Goal: Task Accomplishment & Management: Use online tool/utility

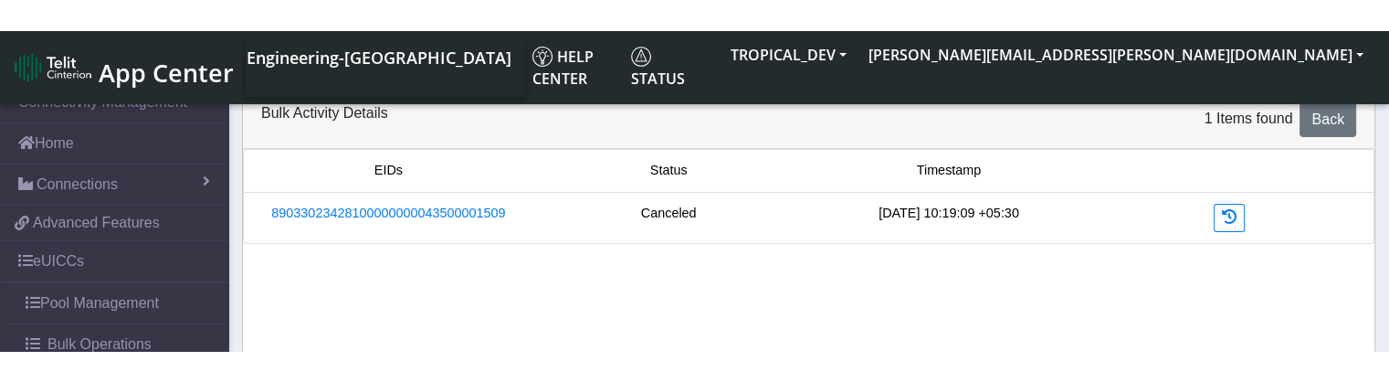
scroll to position [150, 0]
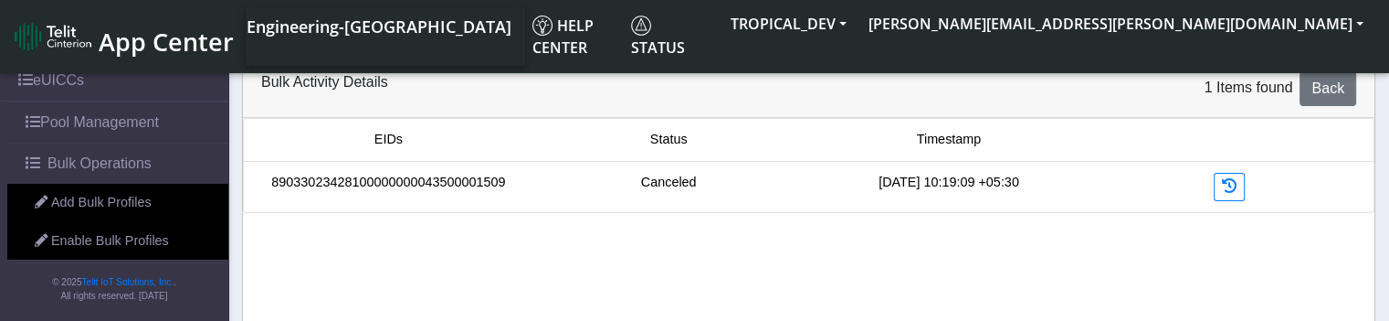
click at [381, 180] on link "89033023428100000000043500001509" at bounding box center [388, 183] width 234 height 20
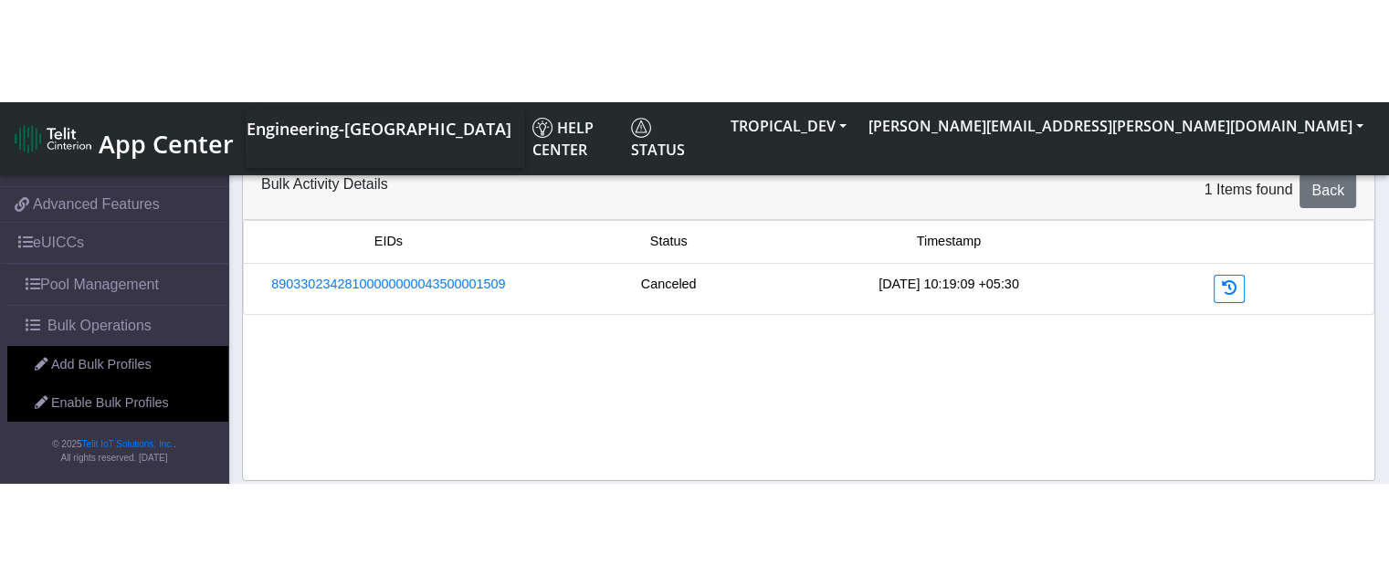
scroll to position [0, 0]
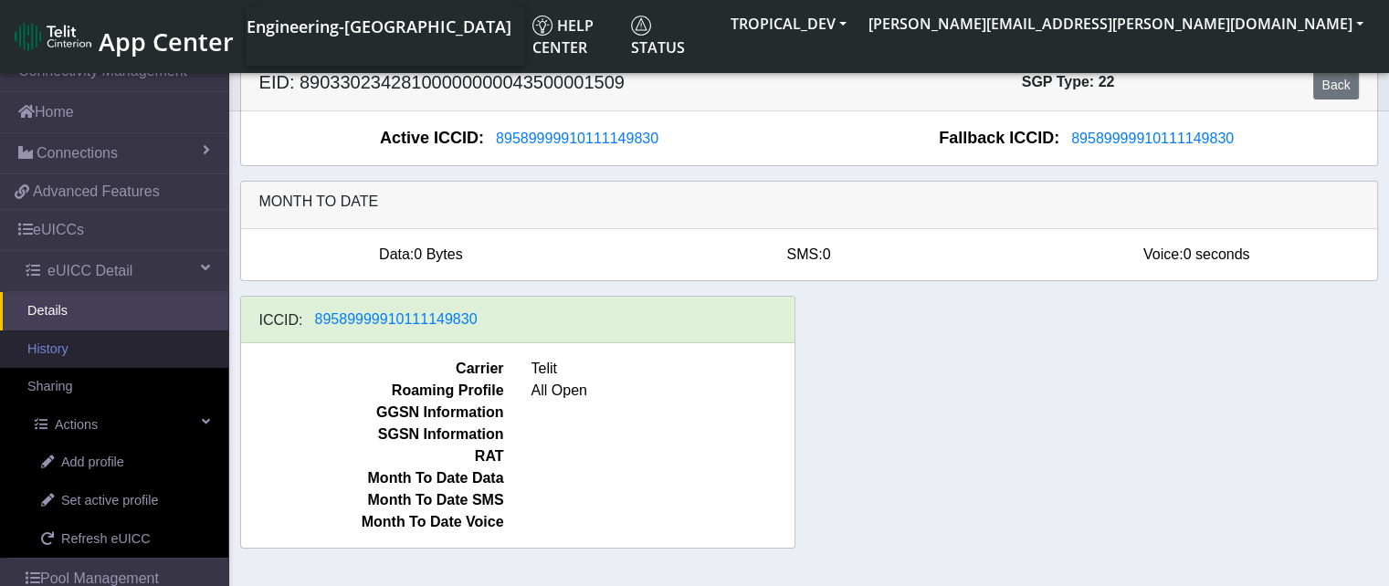
click at [105, 320] on link "History" at bounding box center [114, 350] width 228 height 38
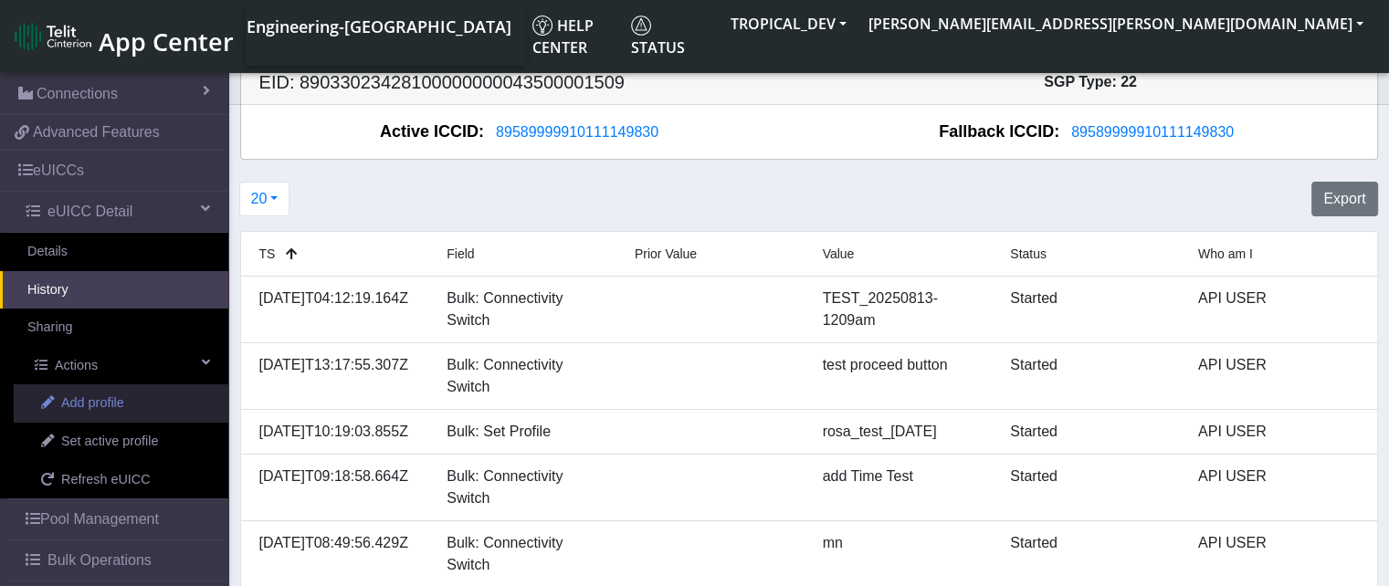
scroll to position [116, 0]
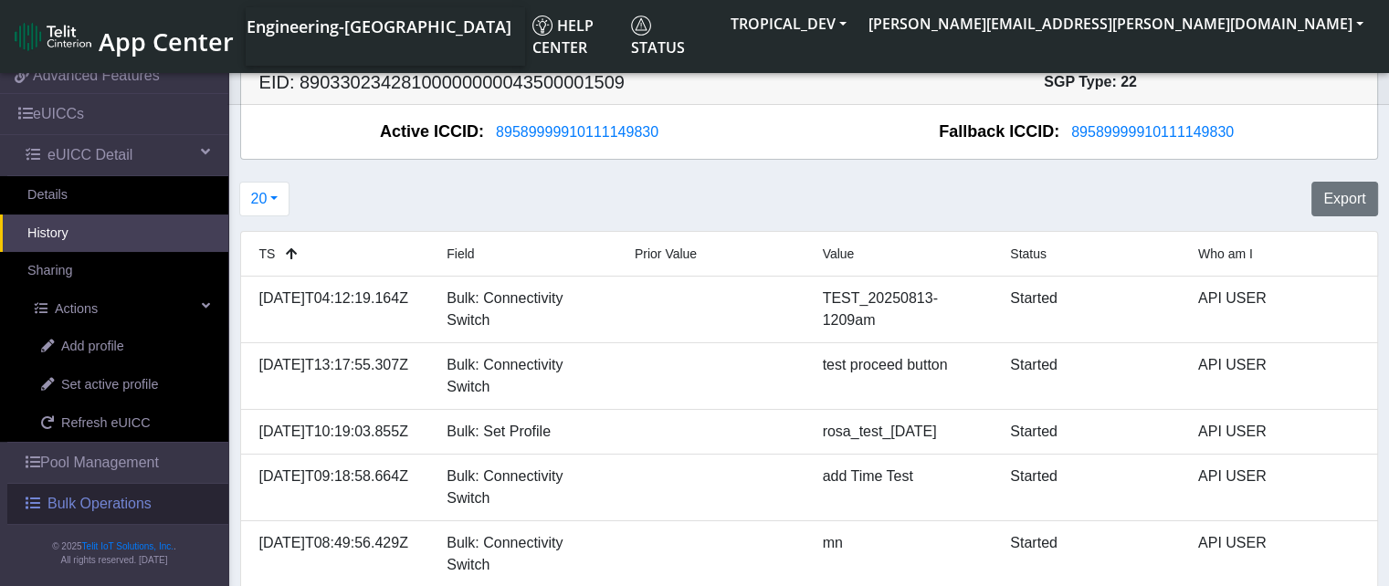
click at [118, 320] on span "Bulk Operations" at bounding box center [99, 504] width 104 height 22
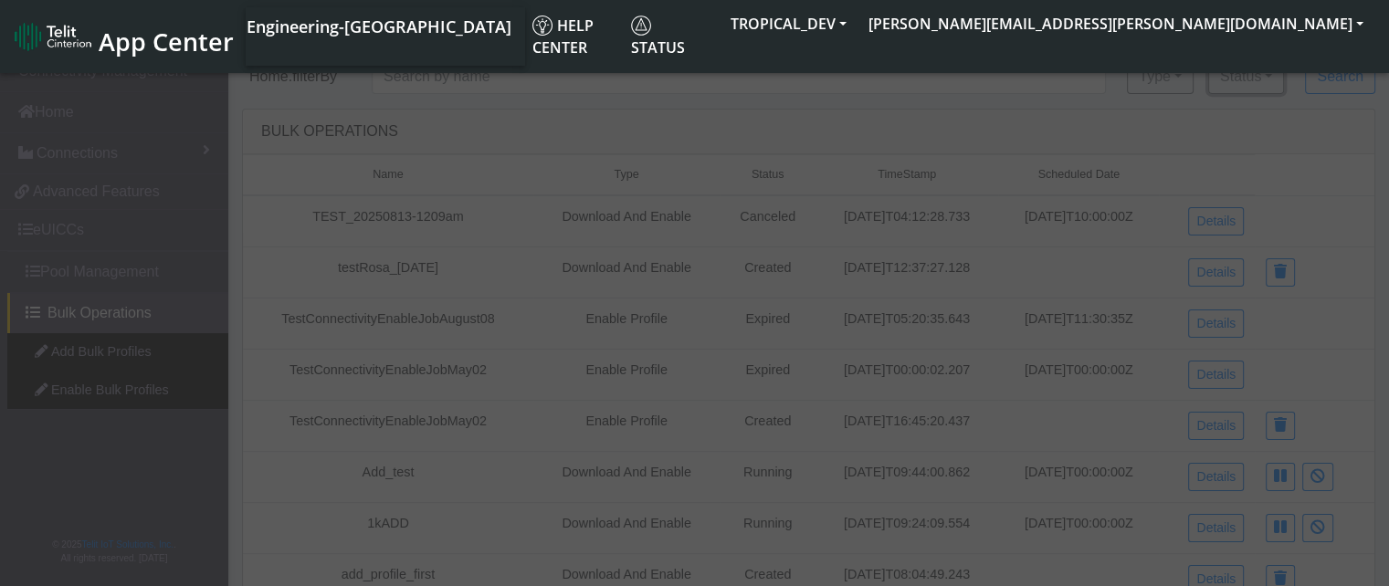
click at [1246, 75] on button "Status" at bounding box center [1246, 76] width 76 height 35
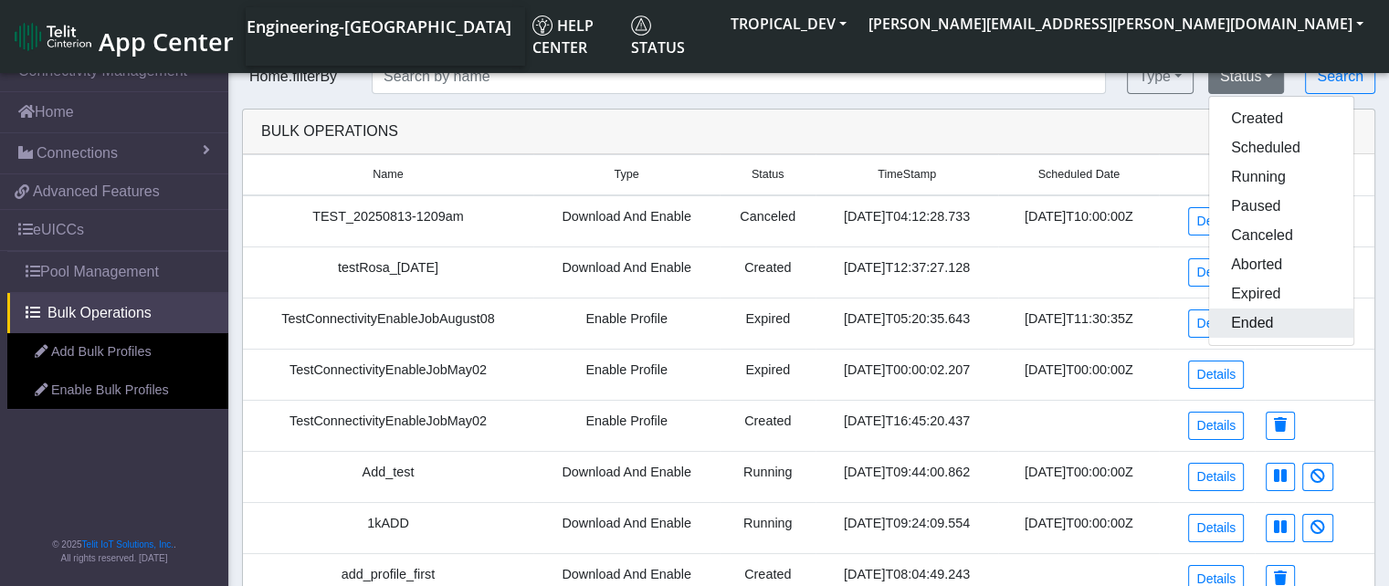
click at [1260, 310] on button "Ended" at bounding box center [1281, 323] width 144 height 29
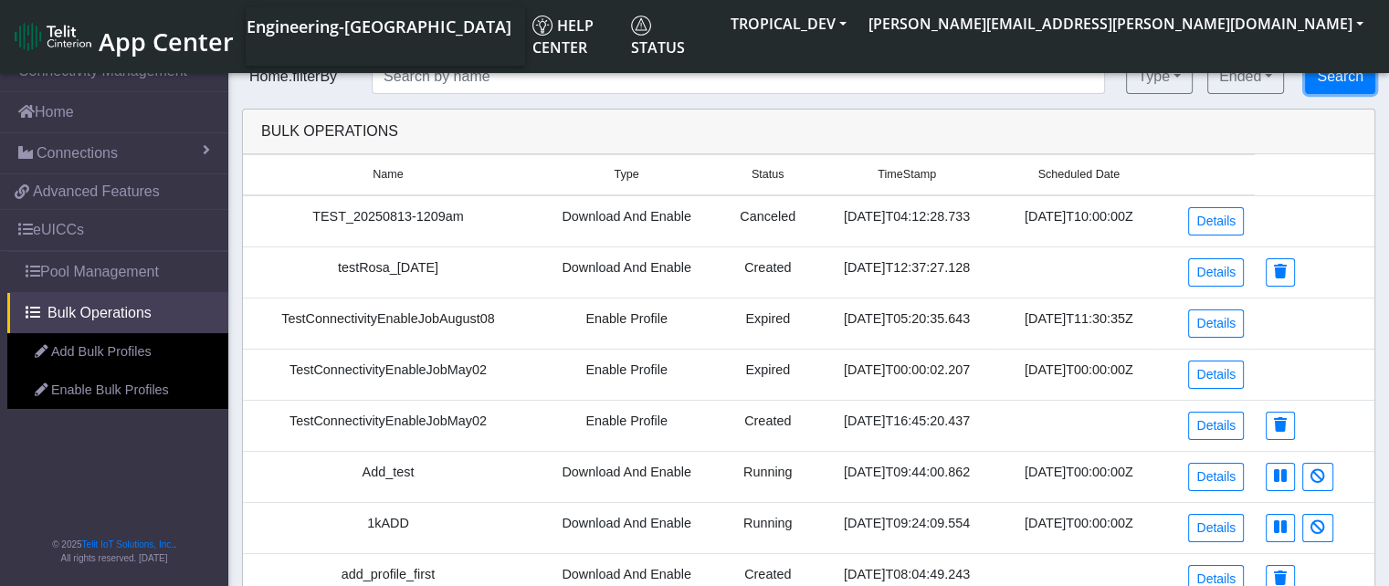
click at [1352, 79] on button "Search" at bounding box center [1340, 76] width 70 height 35
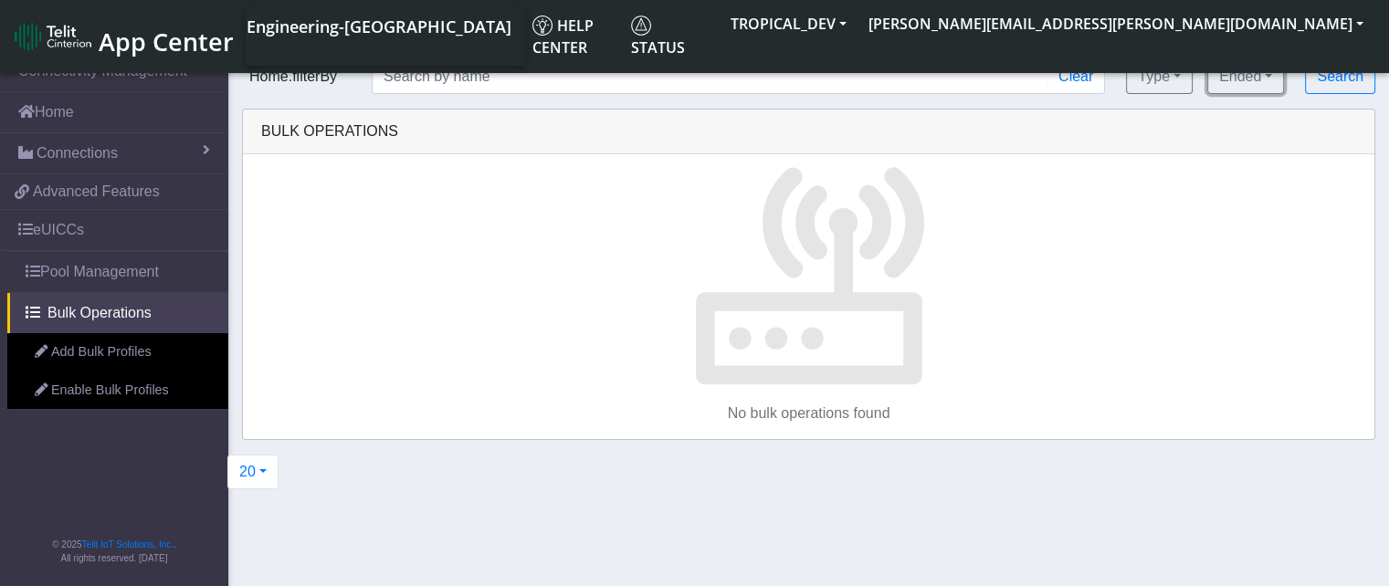
click at [1262, 78] on button "Ended" at bounding box center [1245, 76] width 77 height 35
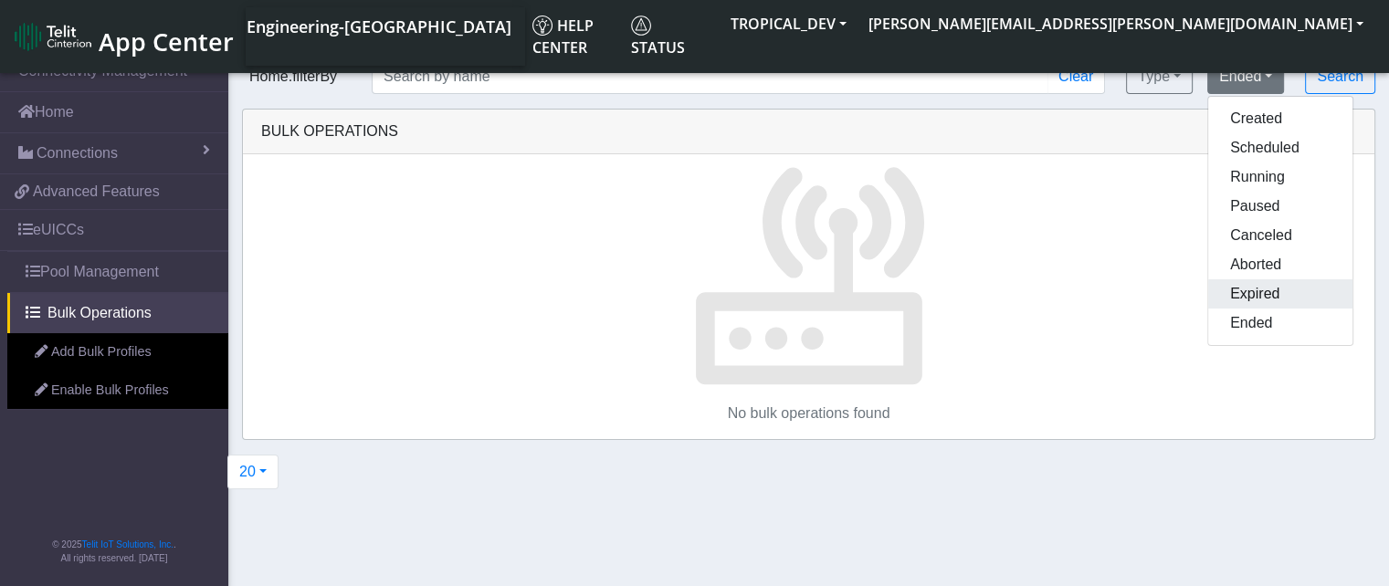
click at [1286, 293] on button "Expired" at bounding box center [1280, 293] width 144 height 29
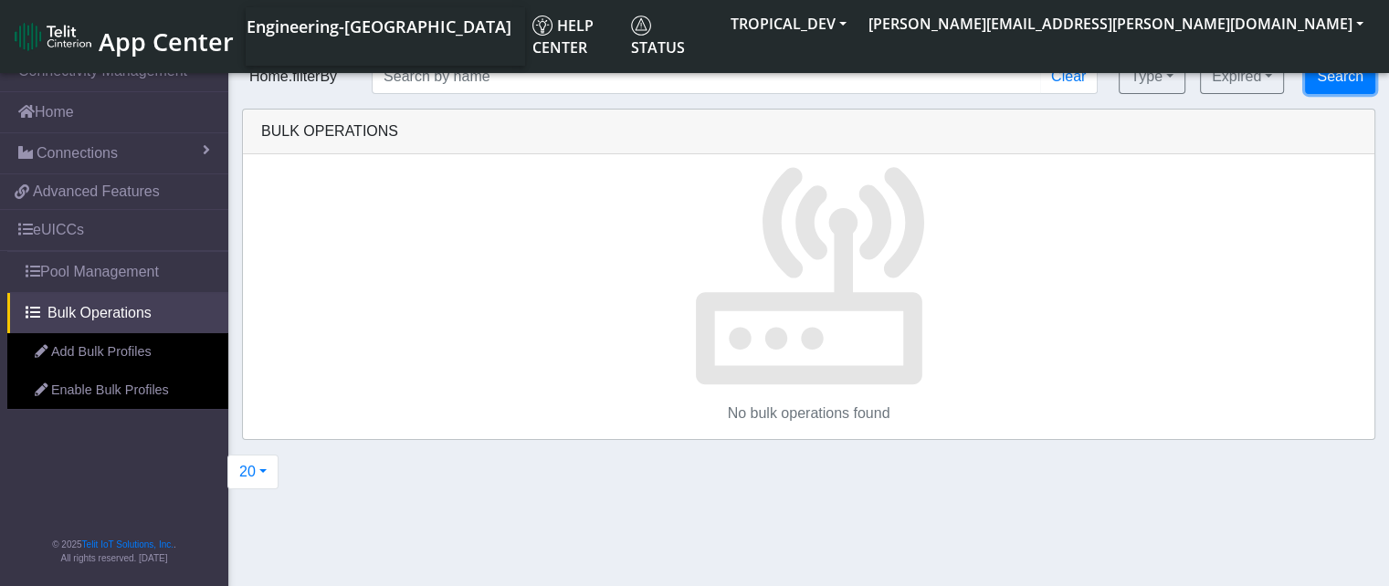
click at [1355, 79] on button "Search" at bounding box center [1340, 76] width 70 height 35
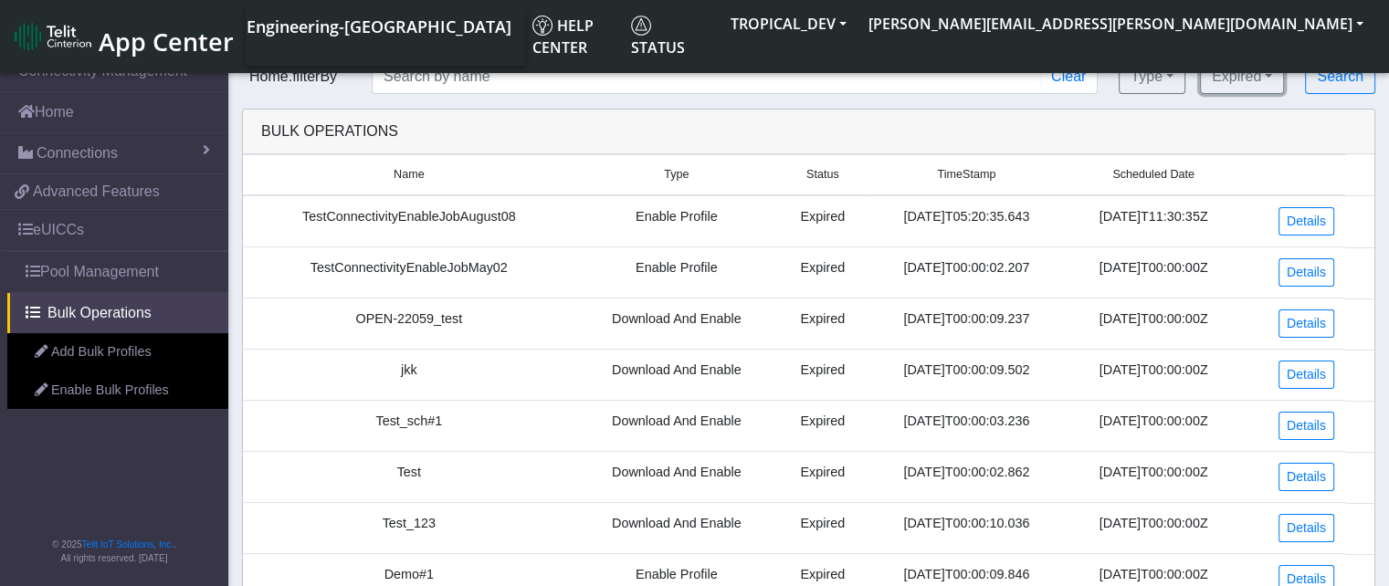
click at [1255, 78] on button "Expired" at bounding box center [1242, 76] width 84 height 35
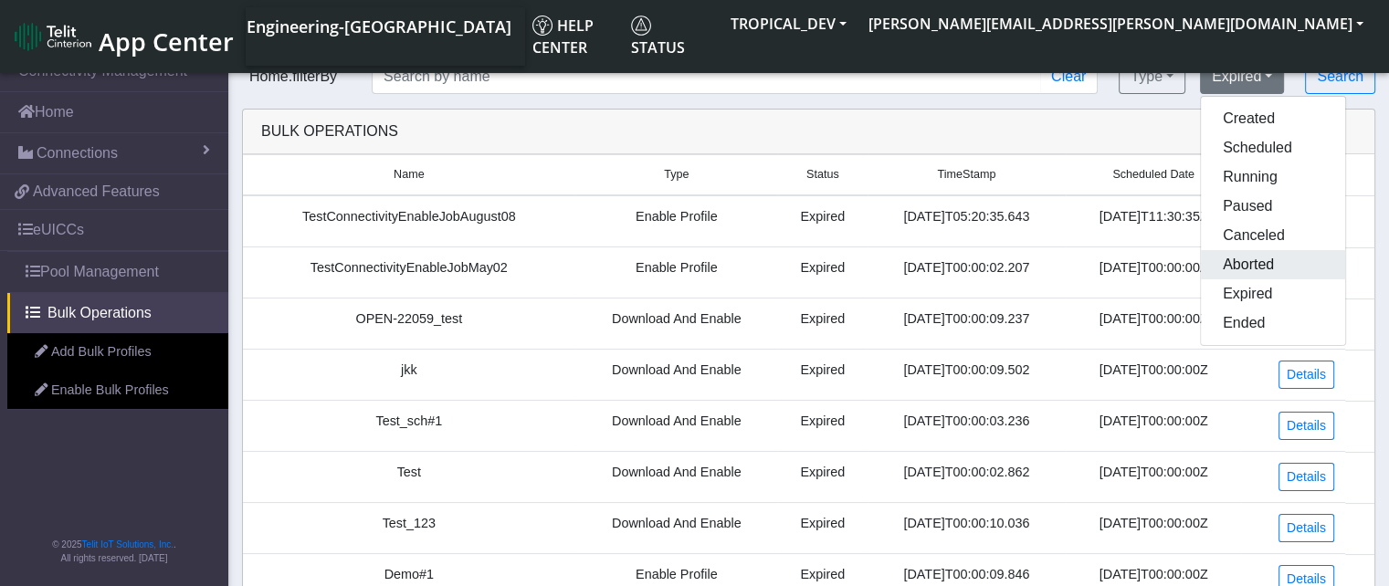
click at [1276, 266] on button "Aborted" at bounding box center [1273, 264] width 144 height 29
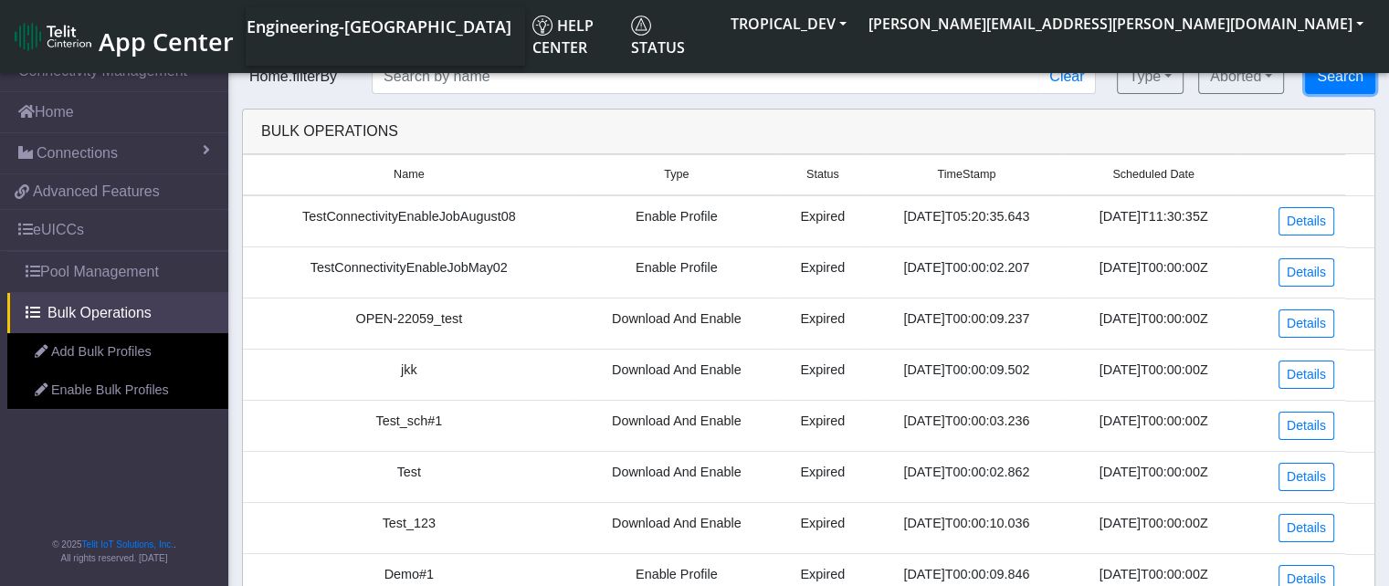
click at [1345, 86] on button "Search" at bounding box center [1340, 76] width 70 height 35
